Goal: Transaction & Acquisition: Purchase product/service

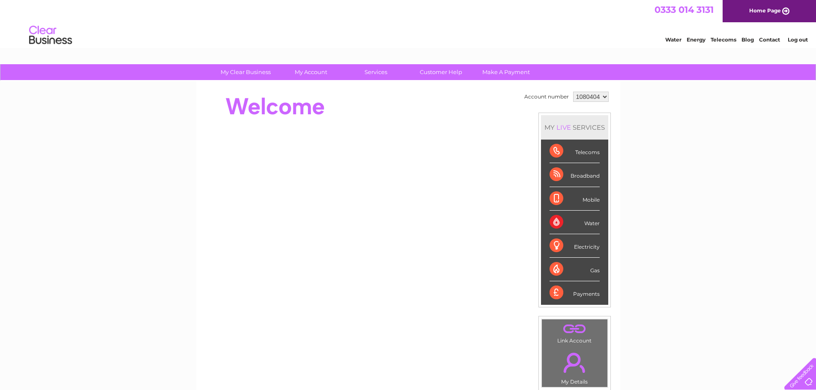
click at [591, 96] on select "1080404" at bounding box center [591, 97] width 36 height 10
click at [502, 69] on link "Make A Payment" at bounding box center [506, 72] width 71 height 16
click at [499, 74] on link "Make A Payment" at bounding box center [506, 72] width 71 height 16
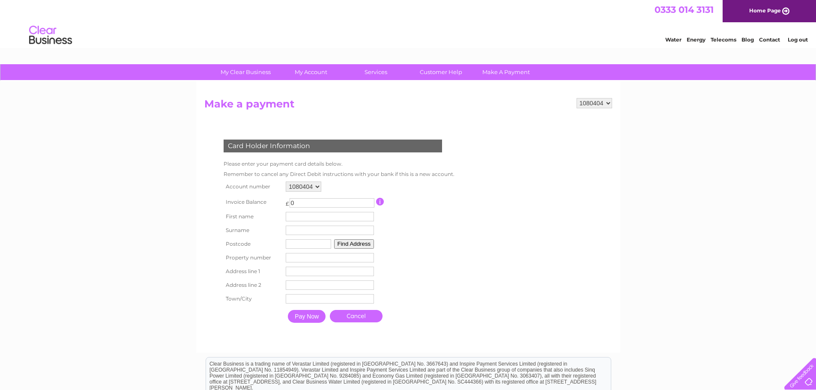
click at [380, 203] on input "button" at bounding box center [380, 202] width 8 height 8
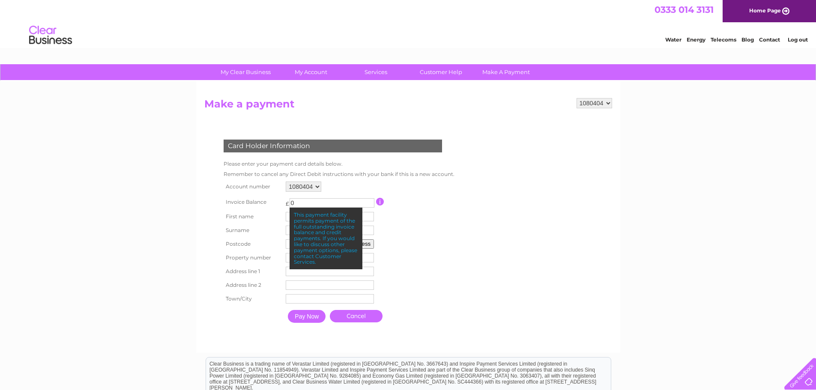
click at [380, 203] on input "button" at bounding box center [380, 202] width 8 height 8
click at [326, 211] on div "This payment facility permits payment of the full outstanding invoice balance a…" at bounding box center [326, 239] width 73 height 62
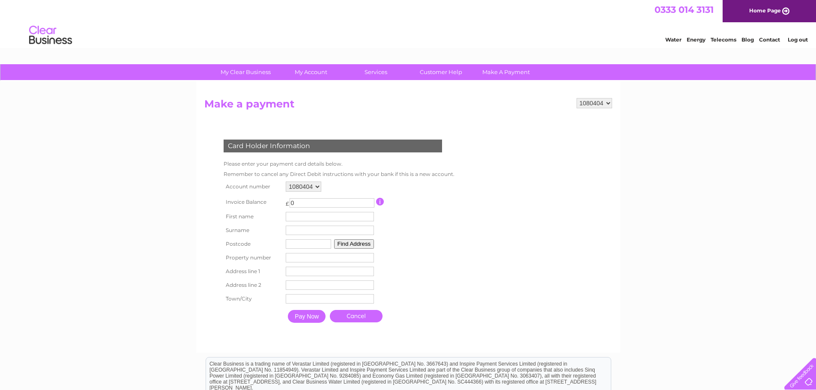
click at [325, 208] on td "£ 0 This payment facility permits payment of the full outstanding invoice balan…" at bounding box center [330, 202] width 93 height 16
click at [325, 201] on input "0" at bounding box center [332, 202] width 85 height 9
click at [317, 186] on select "1080404" at bounding box center [304, 187] width 36 height 10
click at [317, 184] on select "1080404" at bounding box center [304, 187] width 36 height 10
click at [599, 105] on select "1080404" at bounding box center [595, 103] width 36 height 10
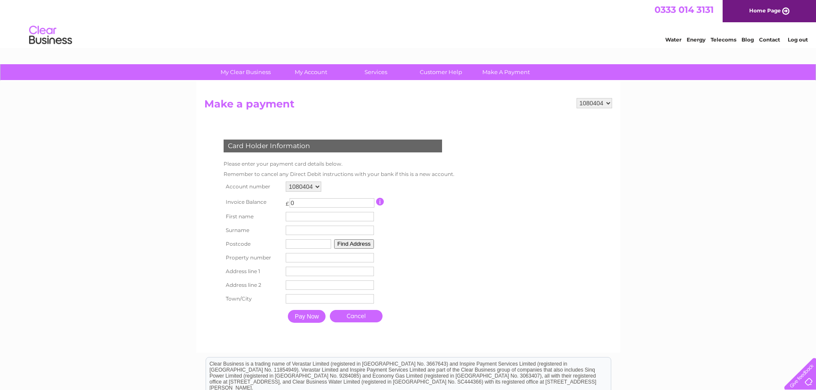
click at [599, 105] on select "1080404" at bounding box center [595, 103] width 36 height 10
click at [509, 162] on form "1080404 Make a payment Card Holder Information Please enter your payment card d…" at bounding box center [408, 221] width 408 height 246
click at [45, 33] on img at bounding box center [51, 35] width 44 height 26
